Goal: Information Seeking & Learning: Learn about a topic

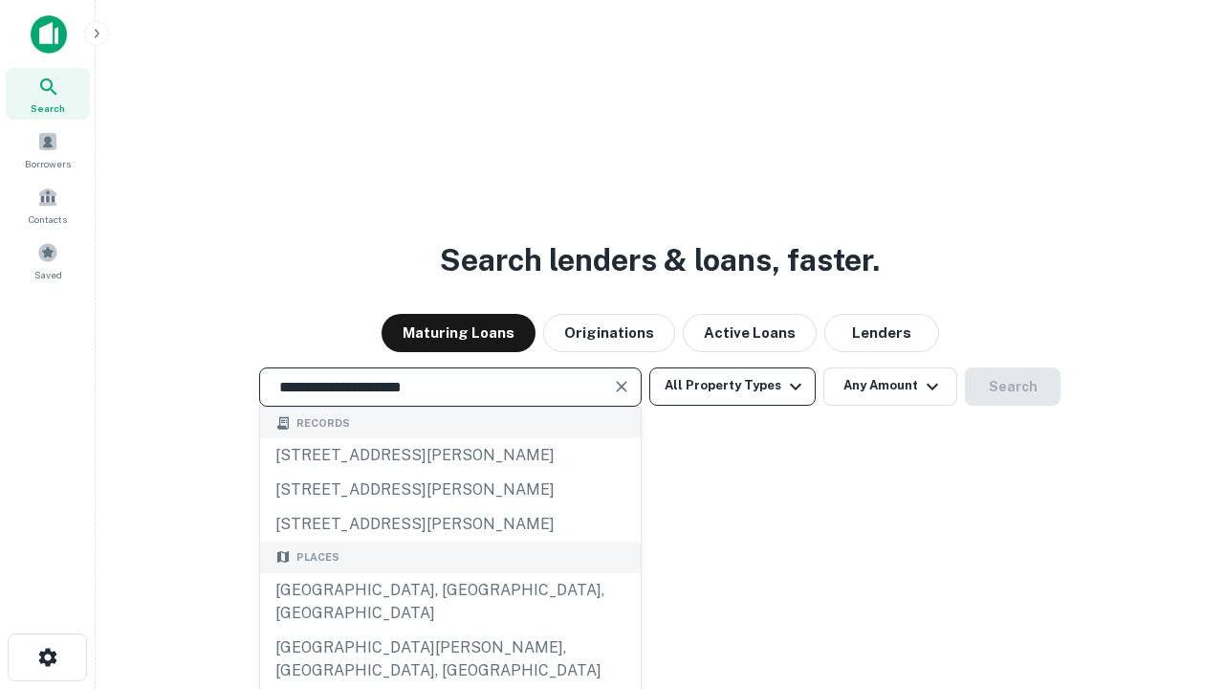
click at [450, 630] on div "[GEOGRAPHIC_DATA], [GEOGRAPHIC_DATA], [GEOGRAPHIC_DATA]" at bounding box center [450, 601] width 381 height 57
click at [733, 385] on button "All Property Types" at bounding box center [732, 386] width 166 height 38
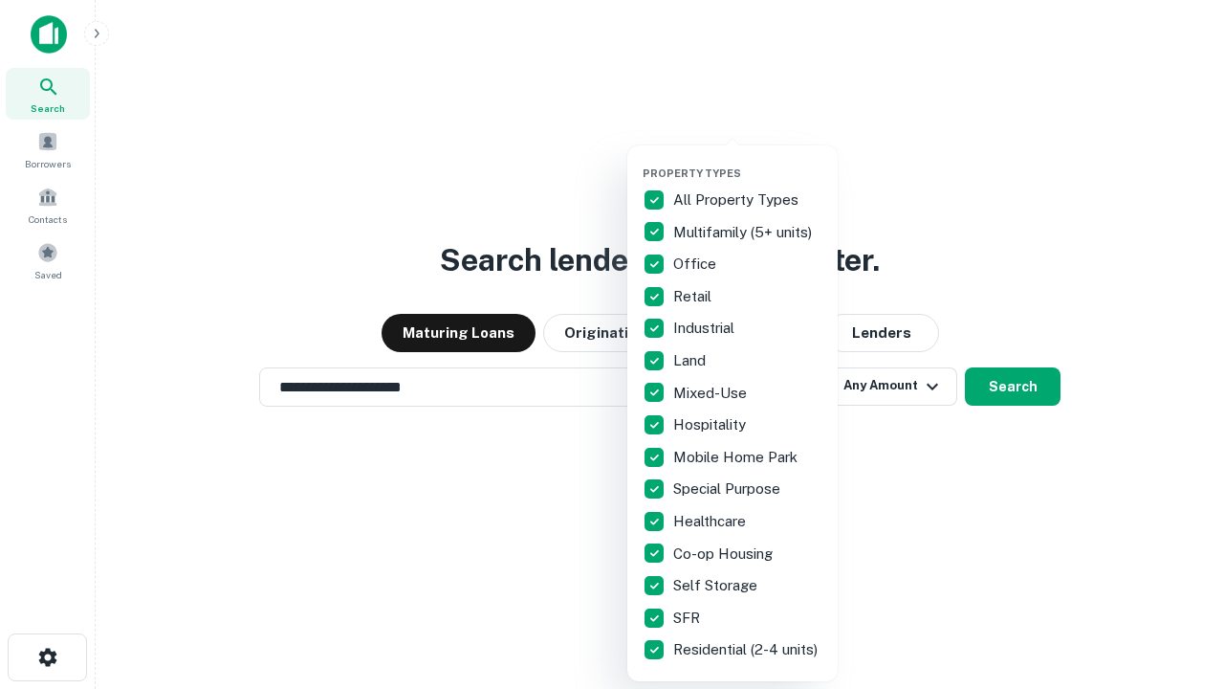
type input "**********"
click at [748, 161] on button "button" at bounding box center [748, 161] width 210 height 1
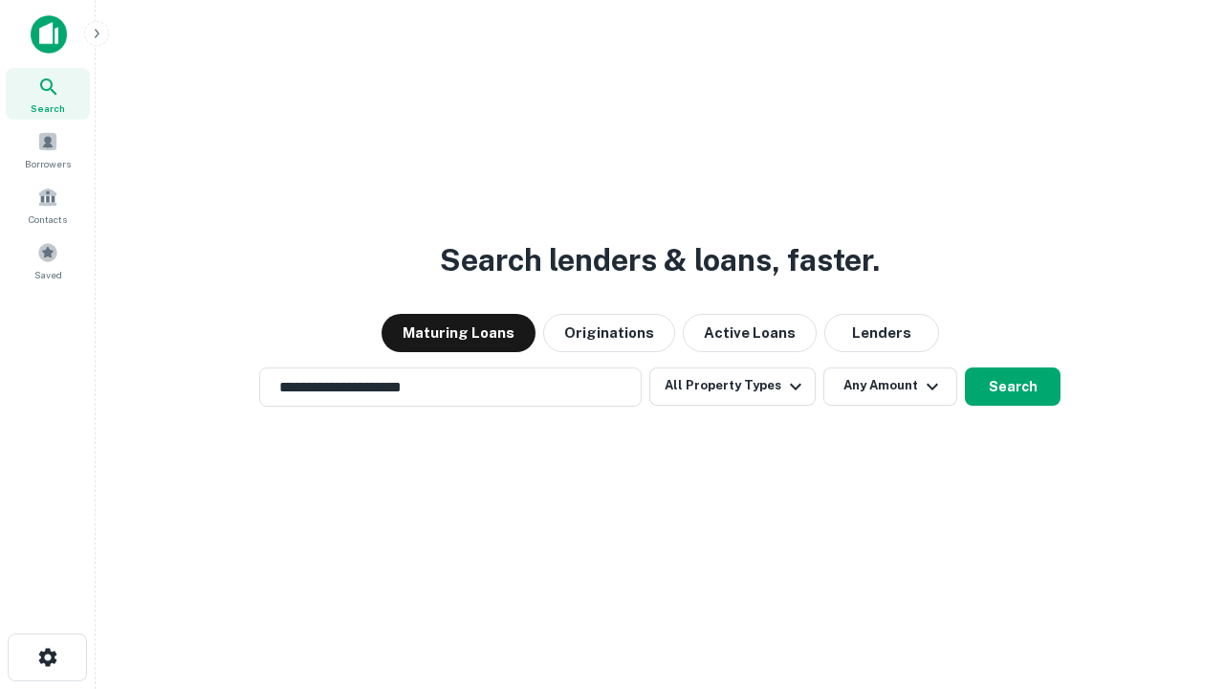
scroll to position [30, 0]
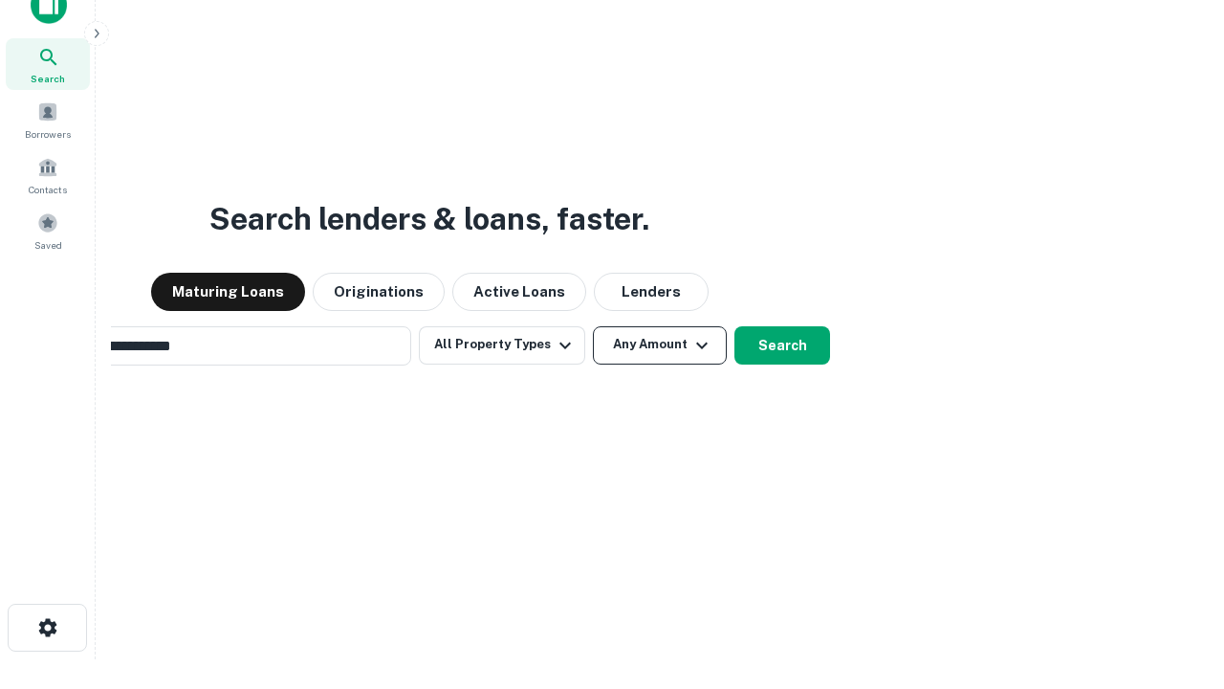
click at [593, 326] on button "Any Amount" at bounding box center [660, 345] width 134 height 38
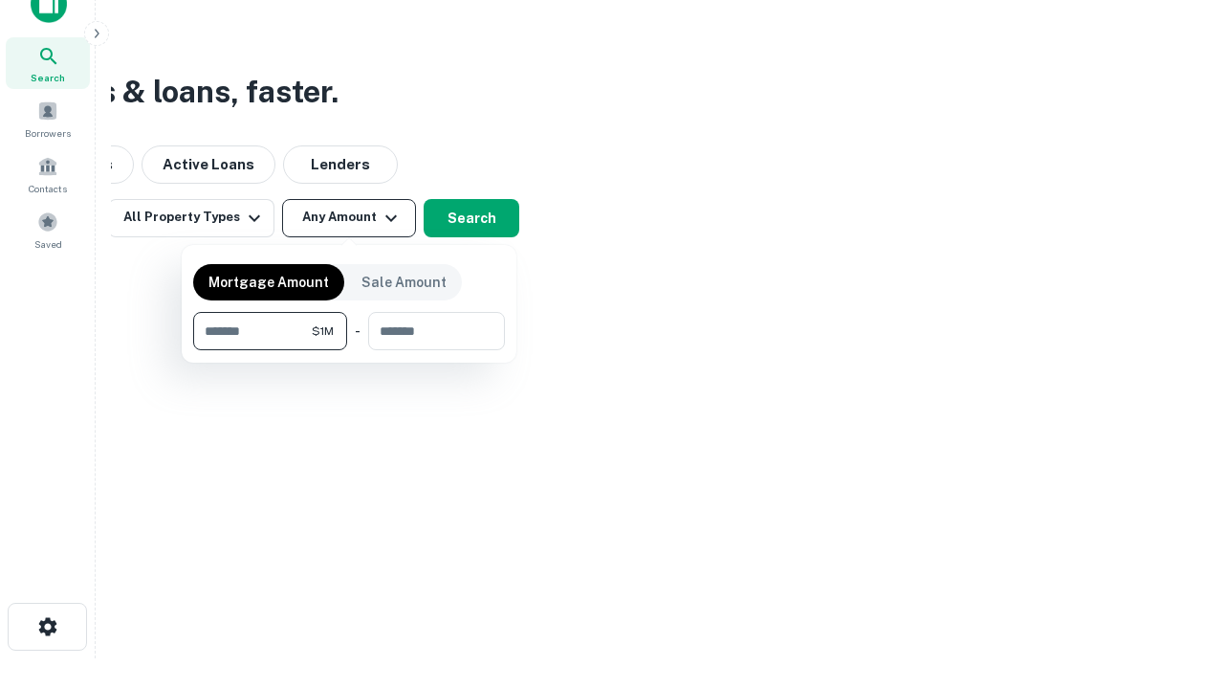
type input "*******"
click at [349, 350] on button "button" at bounding box center [349, 350] width 312 height 1
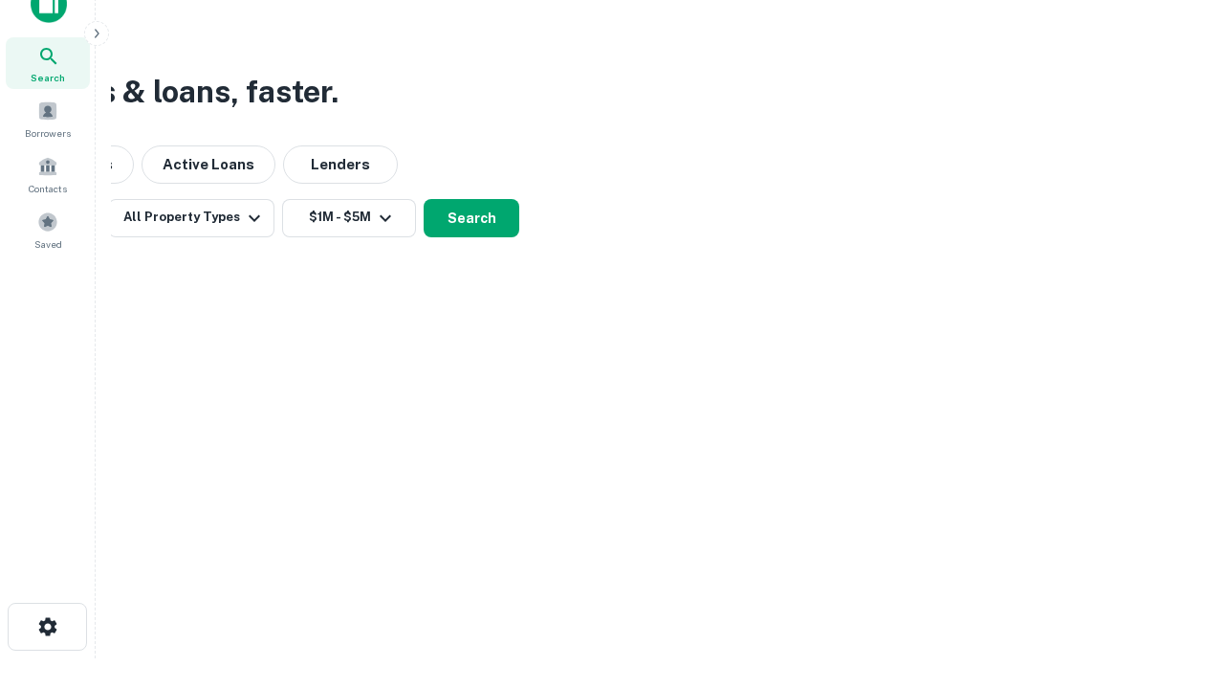
scroll to position [11, 353]
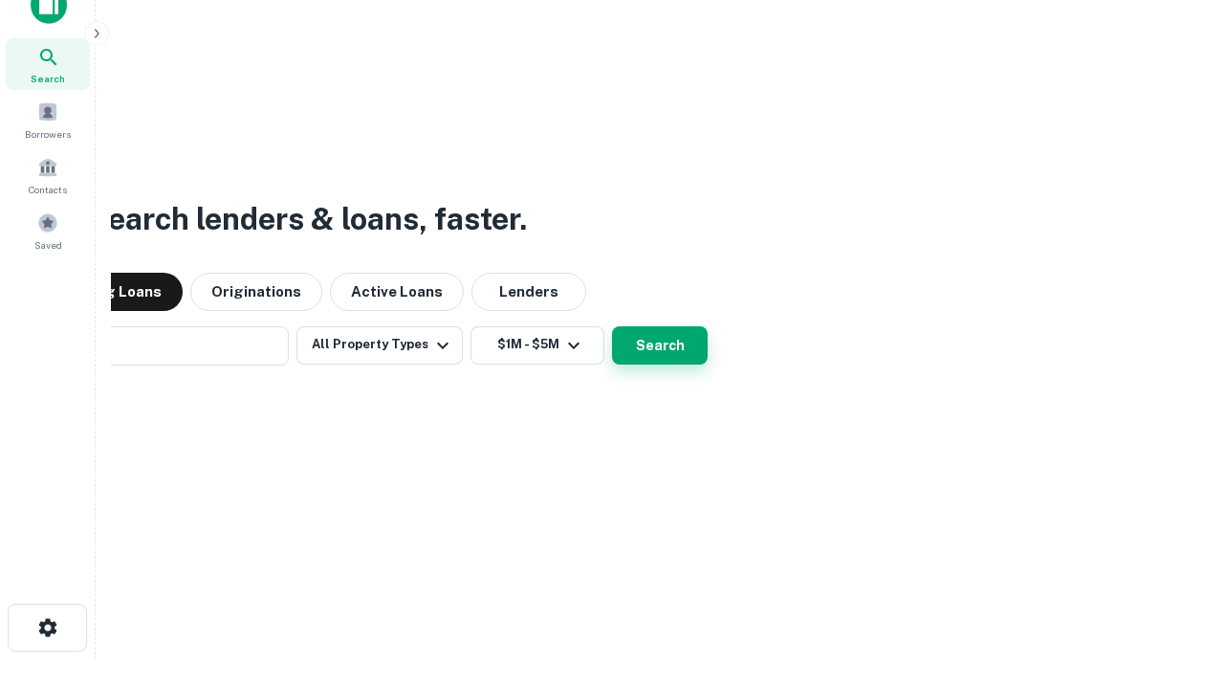
click at [612, 326] on button "Search" at bounding box center [660, 345] width 96 height 38
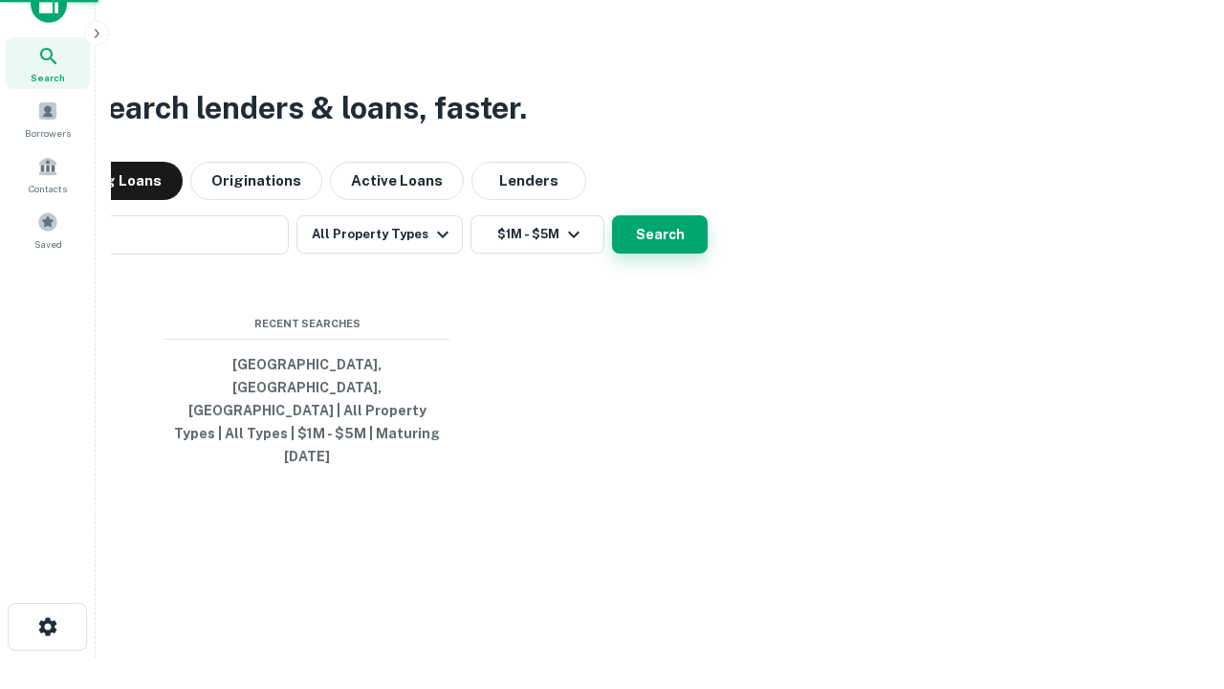
scroll to position [51, 541]
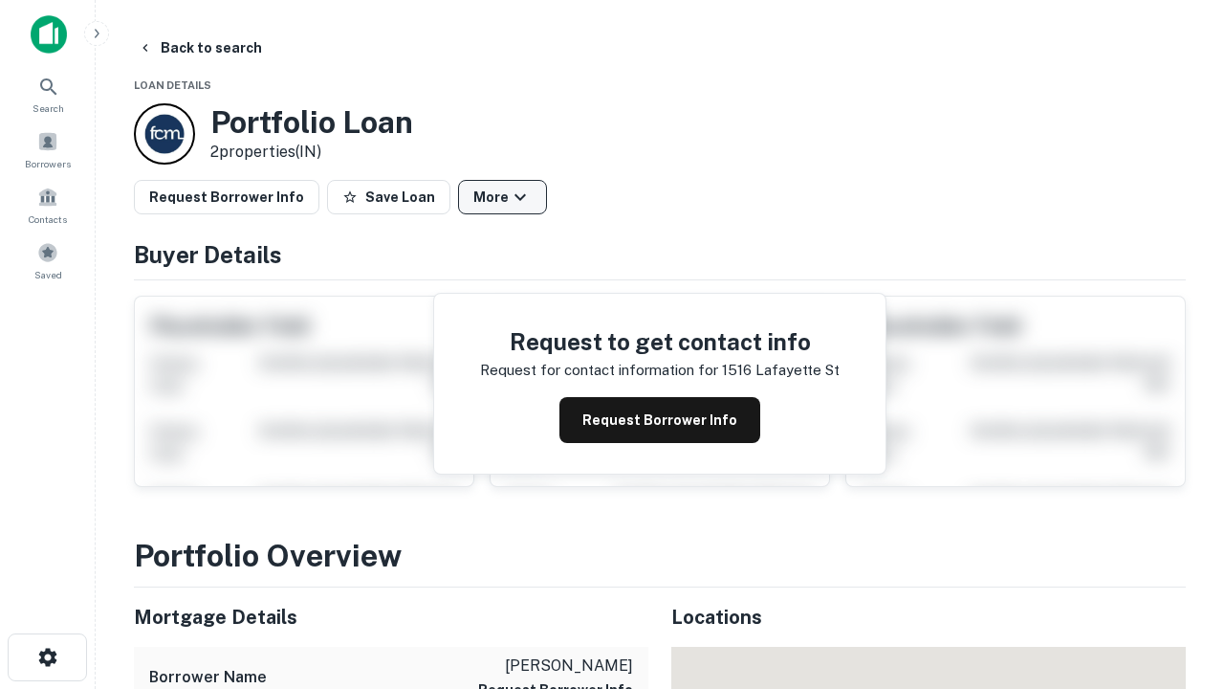
click at [502, 197] on button "More" at bounding box center [502, 197] width 89 height 34
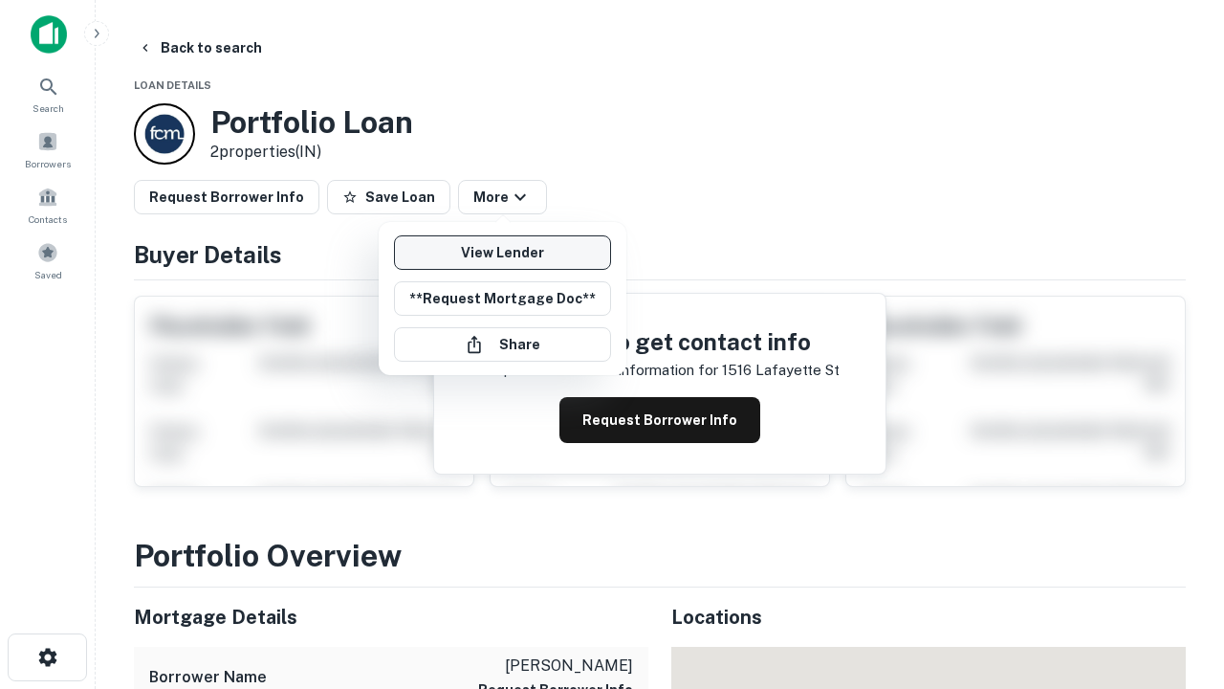
click at [502, 253] on link "View Lender" at bounding box center [502, 252] width 217 height 34
